Goal: Complete application form: Complete application form

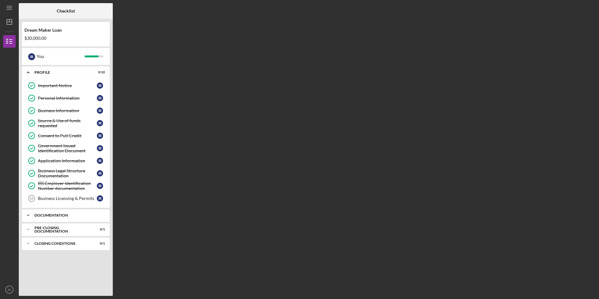
click at [57, 214] on div "Documentation" at bounding box center [67, 216] width 67 height 4
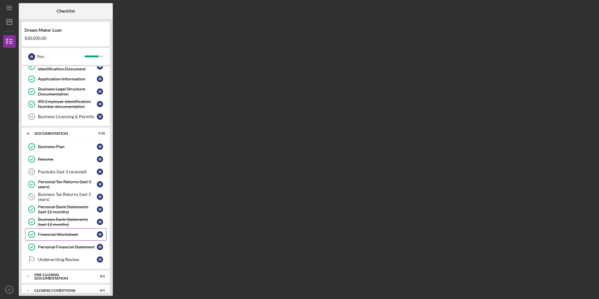
scroll to position [89, 0]
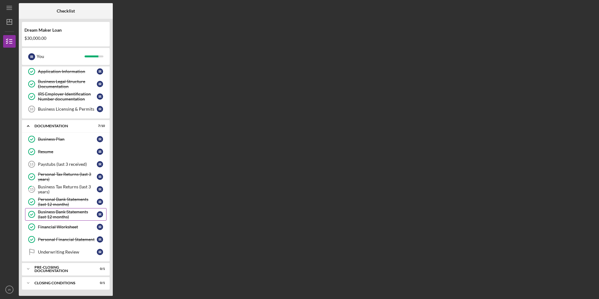
click at [66, 215] on div "Business Bank Statements (last 12 months)" at bounding box center [67, 214] width 59 height 10
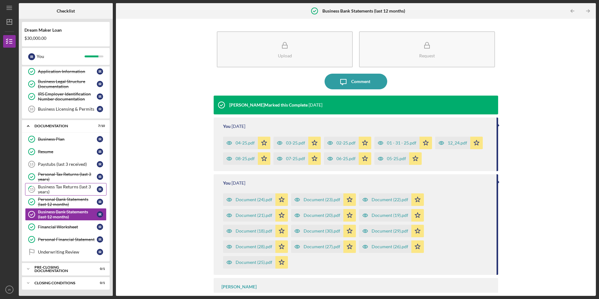
click at [73, 186] on div "Business Tax Returns (last 3 years)" at bounding box center [67, 189] width 59 height 10
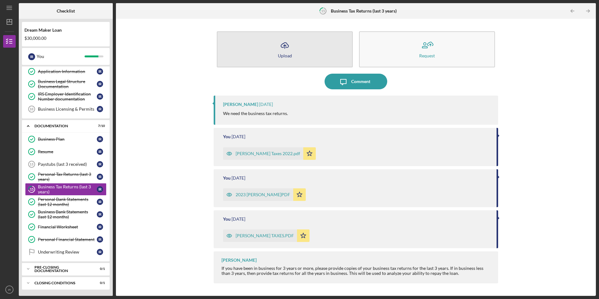
click at [273, 52] on button "Icon/Upload Upload" at bounding box center [285, 49] width 136 height 36
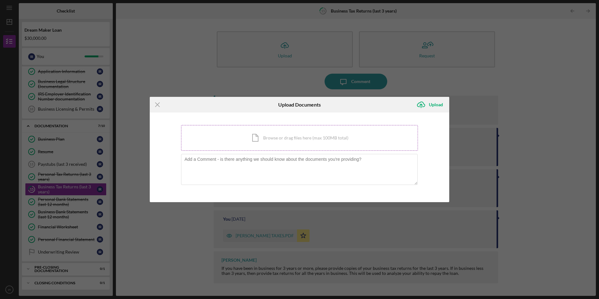
click at [256, 139] on div "Icon/Document Browse or drag files here (max 100MB total) Tap to choose files o…" at bounding box center [299, 138] width 237 height 26
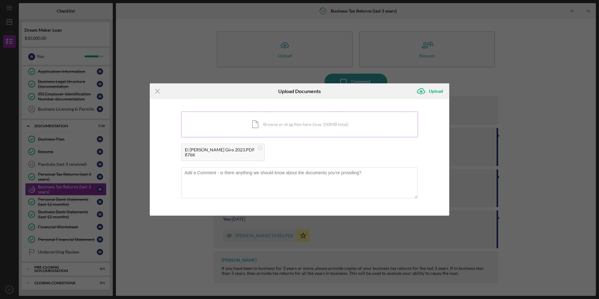
click at [215, 123] on div "Icon/Document Browse or drag files here (max 100MB total) Tap to choose files o…" at bounding box center [299, 125] width 237 height 26
click at [430, 89] on div "Upload" at bounding box center [436, 91] width 14 height 13
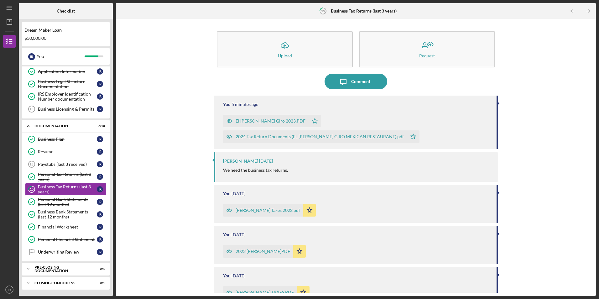
click at [242, 103] on time "5 minutes ago" at bounding box center [245, 104] width 27 height 5
click at [9, 291] on text "IR" at bounding box center [9, 289] width 3 height 3
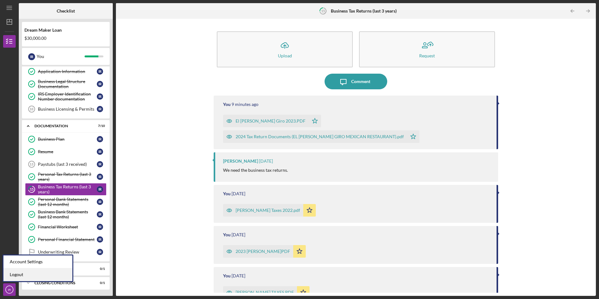
click at [18, 275] on link "Logout" at bounding box center [37, 274] width 69 height 13
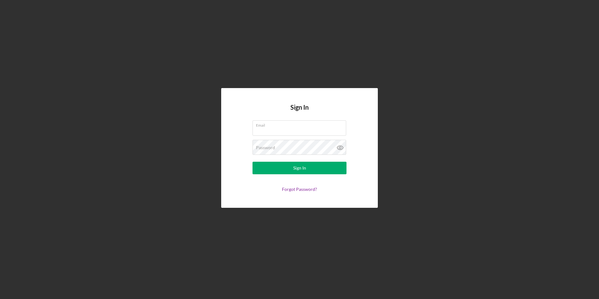
type input "[EMAIL_ADDRESS][DOMAIN_NAME]"
click at [364, 46] on div "Sign In Email [EMAIL_ADDRESS][DOMAIN_NAME] Password Sign In Forgot Password?" at bounding box center [299, 148] width 593 height 296
